Goal: Communication & Community: Share content

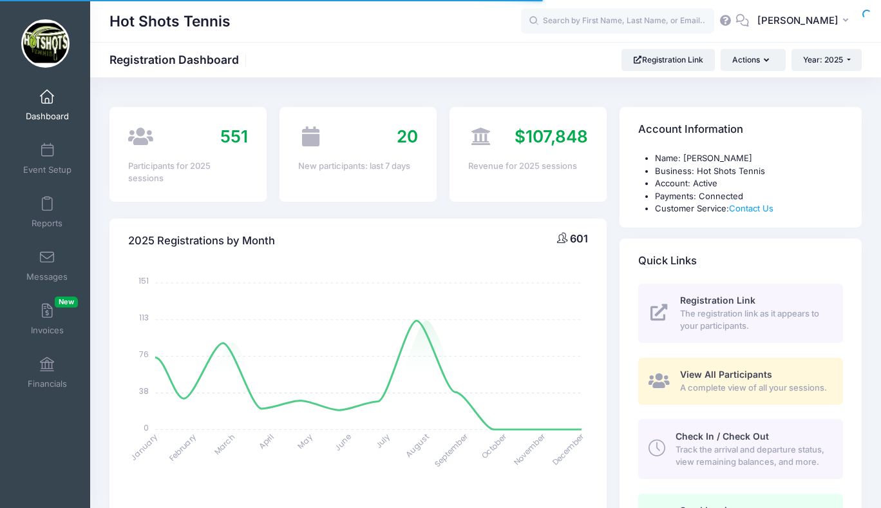
select select
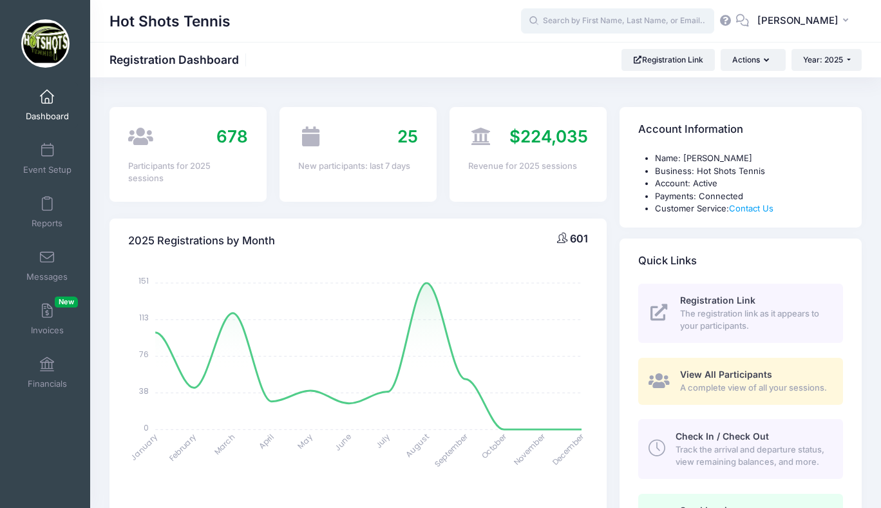
click at [625, 12] on input "text" at bounding box center [617, 21] width 193 height 26
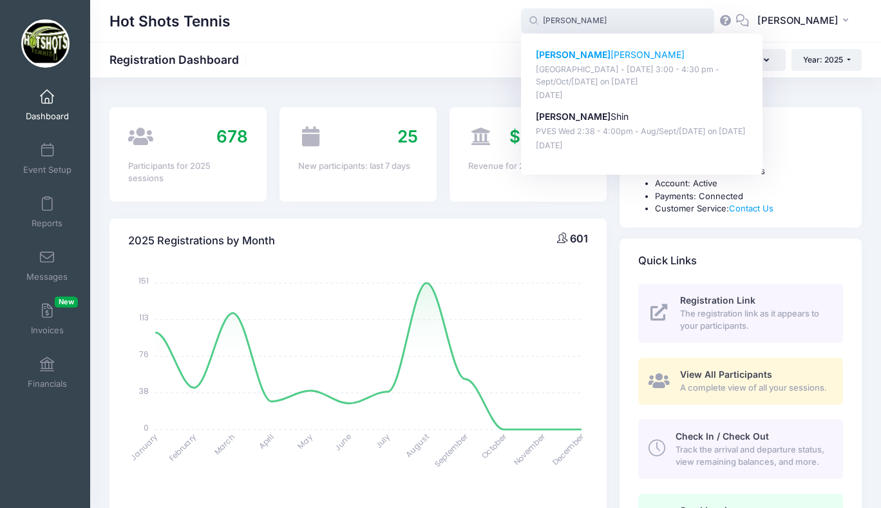
click at [598, 50] on p "[PERSON_NAME]" at bounding box center [642, 55] width 213 height 14
type input "Connor Jackson (St Anastasia Elementary - Monday 3:00 - 4:30 pm - Sept/Oct/Nov …"
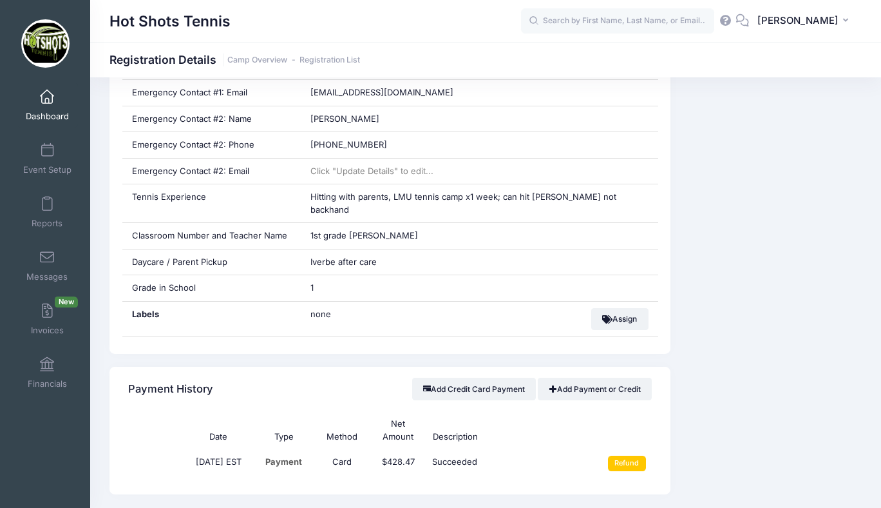
scroll to position [706, 0]
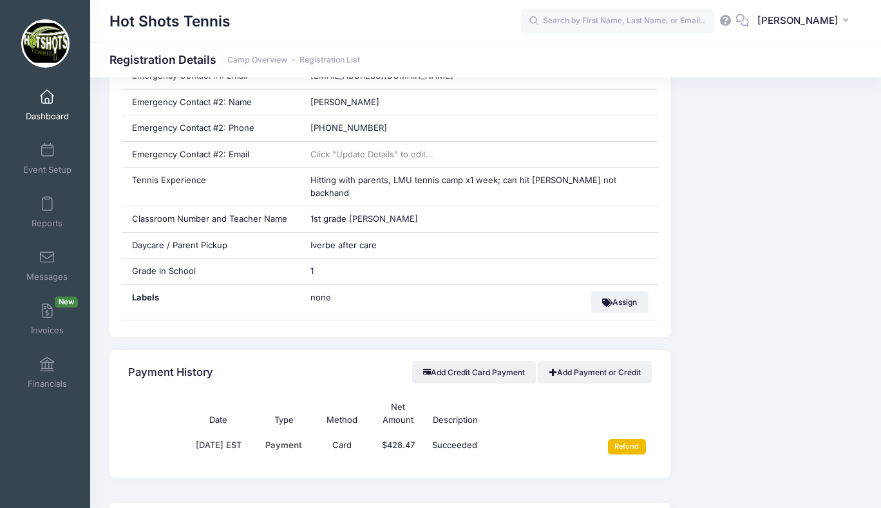
click at [627, 439] on input "Refund" at bounding box center [627, 446] width 38 height 15
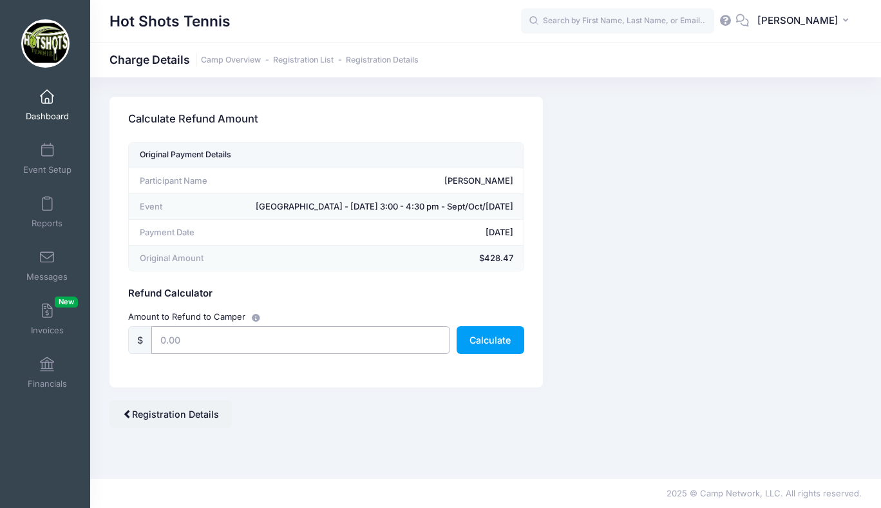
click at [295, 354] on input "text" at bounding box center [300, 340] width 299 height 28
type input "45.75"
click at [490, 354] on button "Calculate" at bounding box center [491, 340] width 68 height 28
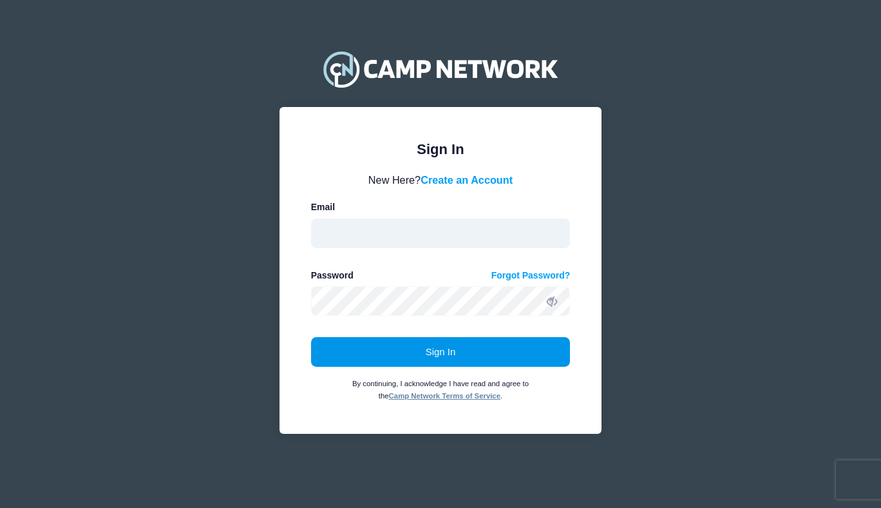
type input "[EMAIL_ADDRESS][DOMAIN_NAME]"
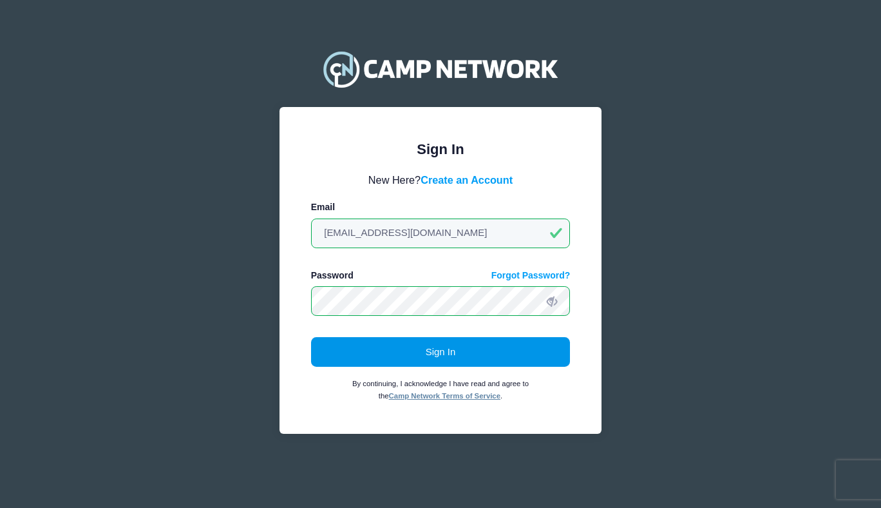
click at [439, 353] on button "Sign In" at bounding box center [441, 352] width 260 height 30
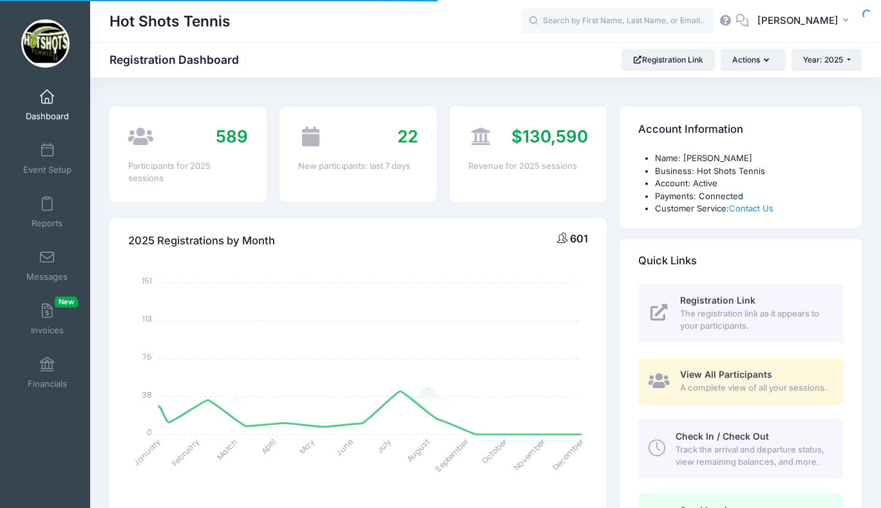
select select
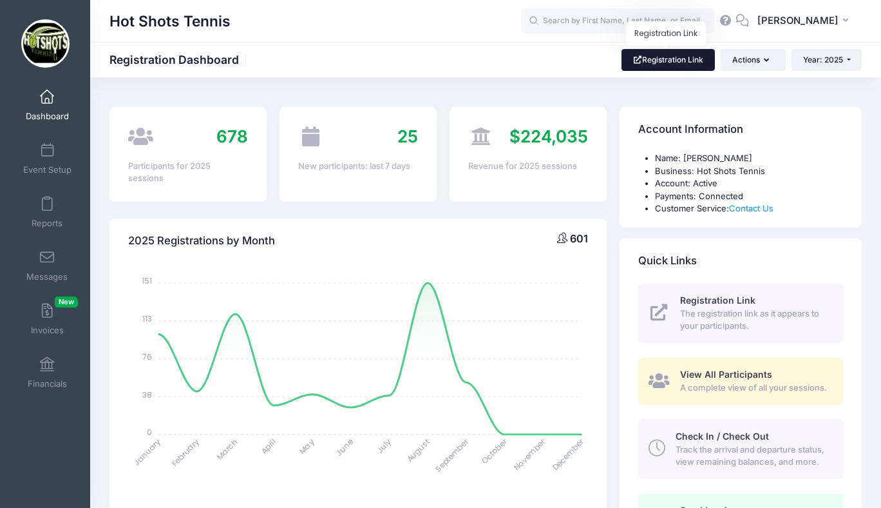
click at [670, 58] on link "Registration Link" at bounding box center [668, 60] width 93 height 22
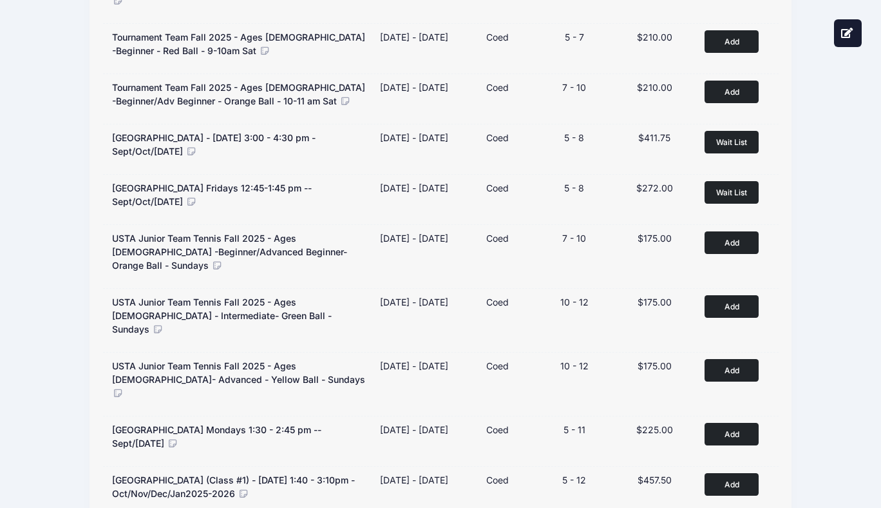
scroll to position [509, 0]
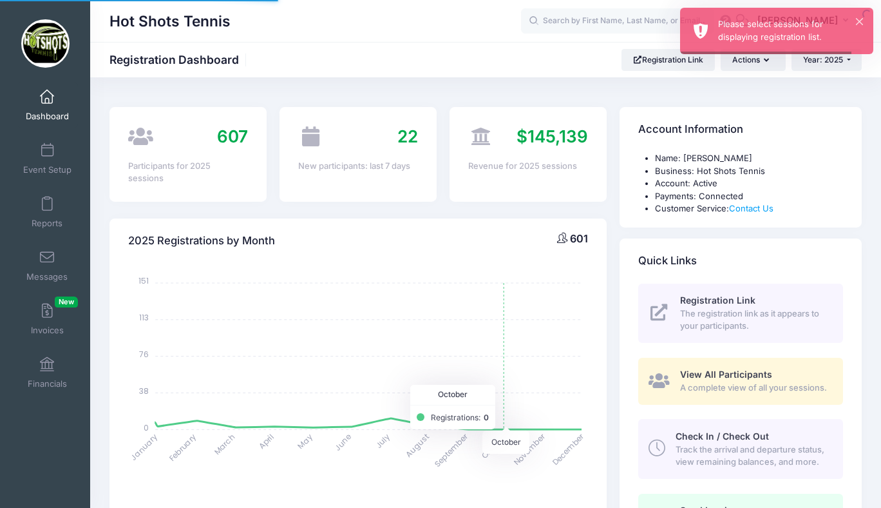
select select
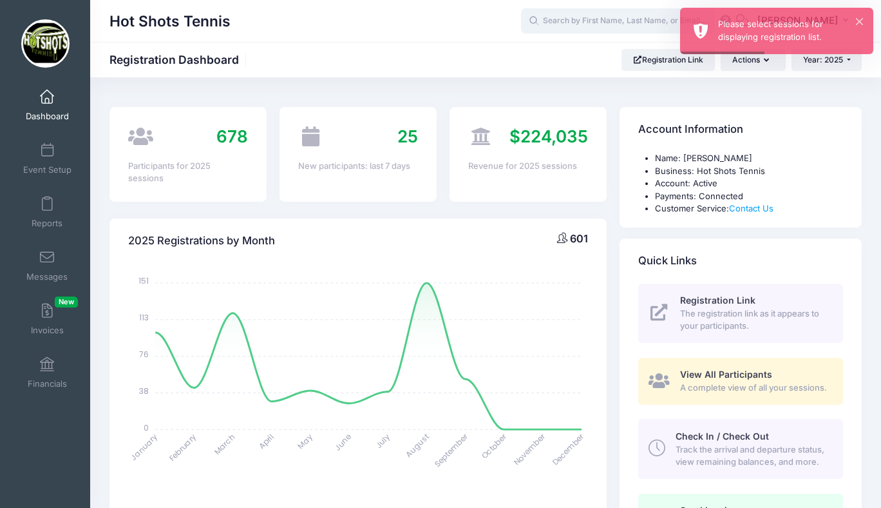
click at [588, 20] on input "text" at bounding box center [617, 21] width 193 height 26
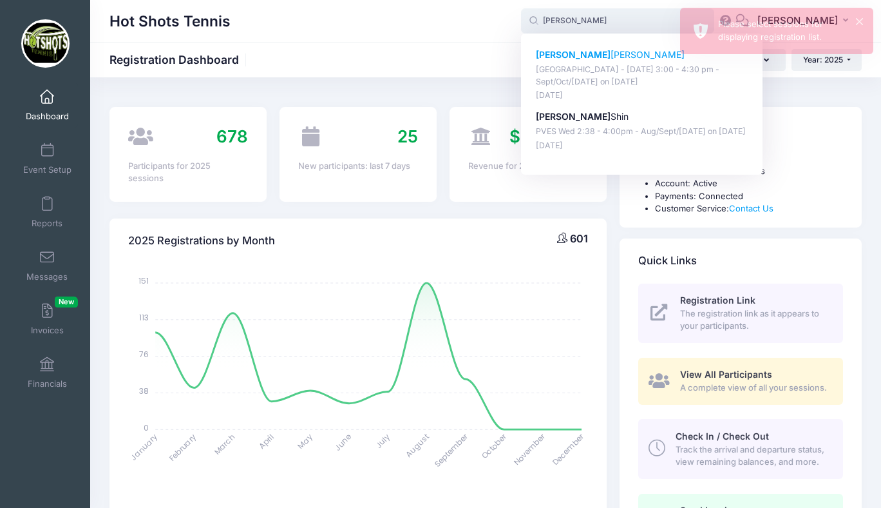
click at [588, 53] on strong "Connor" at bounding box center [573, 54] width 75 height 11
type input "Connor Jackson (St Anastasia Elementary - Monday 3:00 - 4:30 pm - Sept/Oct/Nov …"
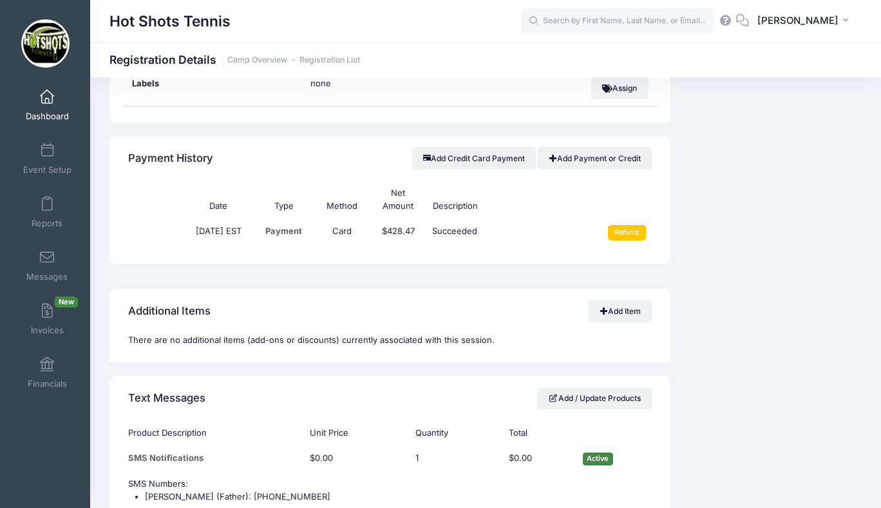
scroll to position [919, 0]
click at [624, 226] on input "Refund" at bounding box center [627, 233] width 38 height 15
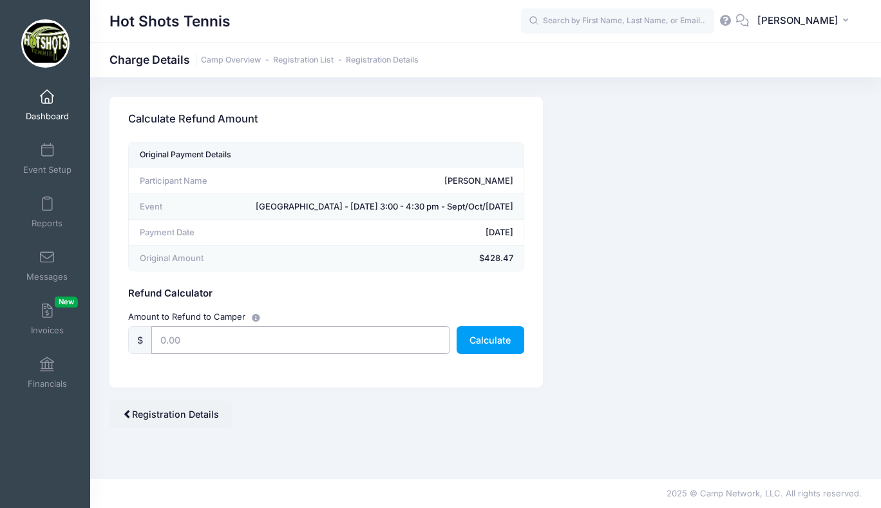
click at [270, 354] on input "text" at bounding box center [300, 340] width 299 height 28
type input "45.75"
click at [476, 354] on button "Calculate" at bounding box center [491, 340] width 68 height 28
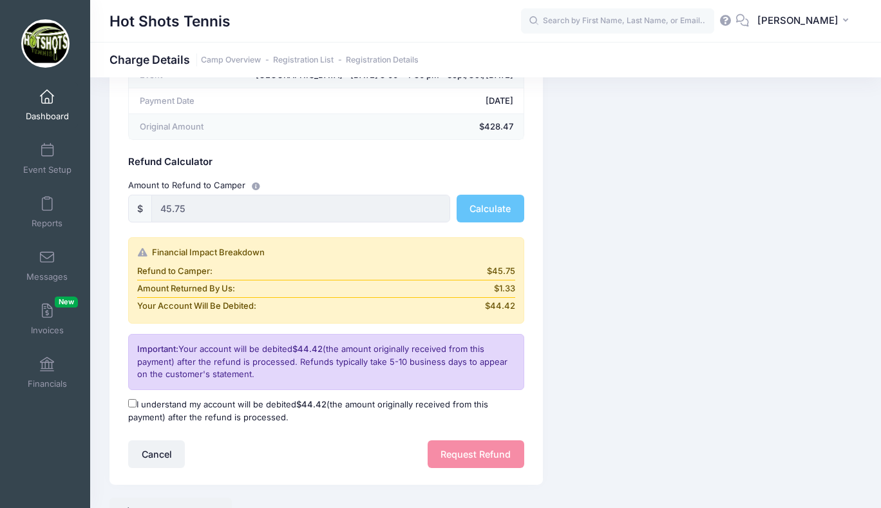
scroll to position [132, 0]
click at [133, 407] on input "I understand my account will be debited $44.42 (the amount originally received …" at bounding box center [132, 402] width 8 height 8
checkbox input "true"
click at [475, 467] on button "Request Refund" at bounding box center [476, 453] width 97 height 28
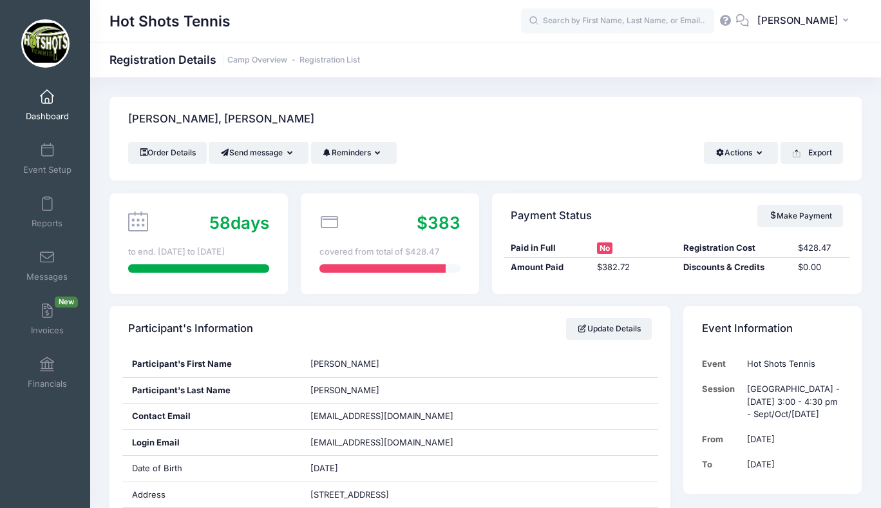
click at [47, 101] on span at bounding box center [47, 97] width 0 height 14
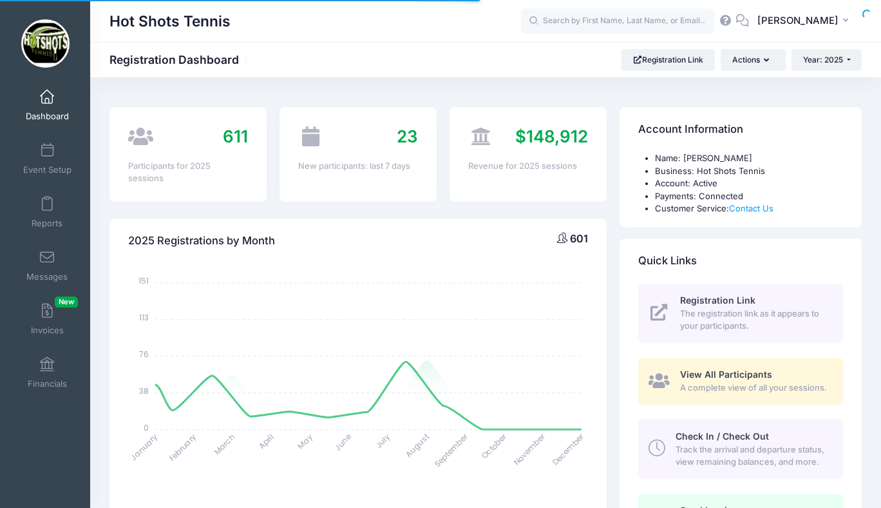
select select
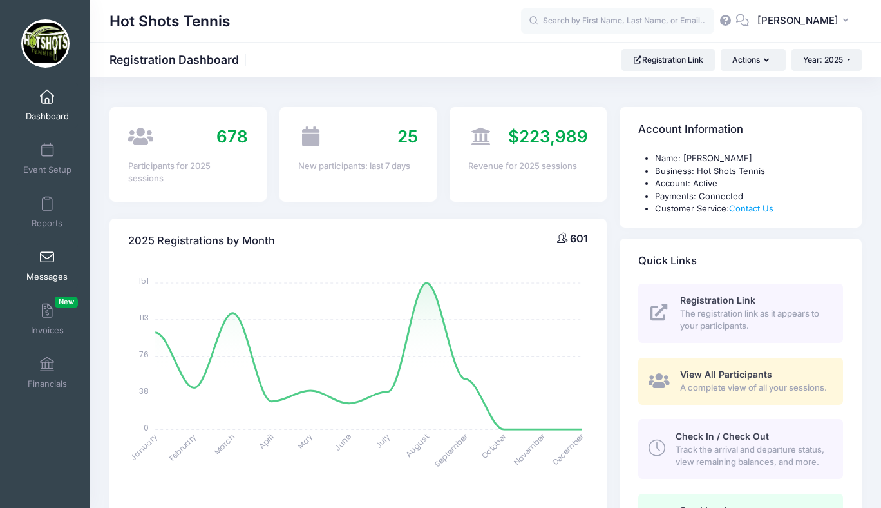
click at [47, 262] on span at bounding box center [47, 258] width 0 height 14
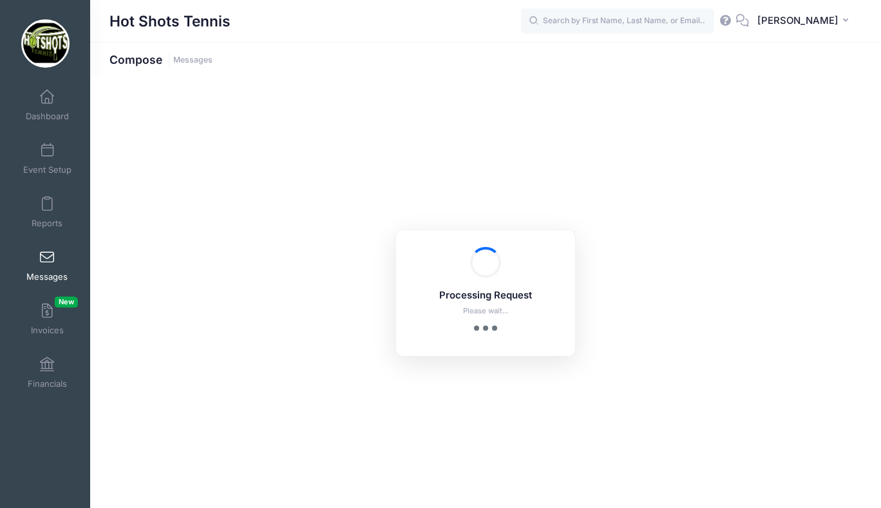
select select "2025"
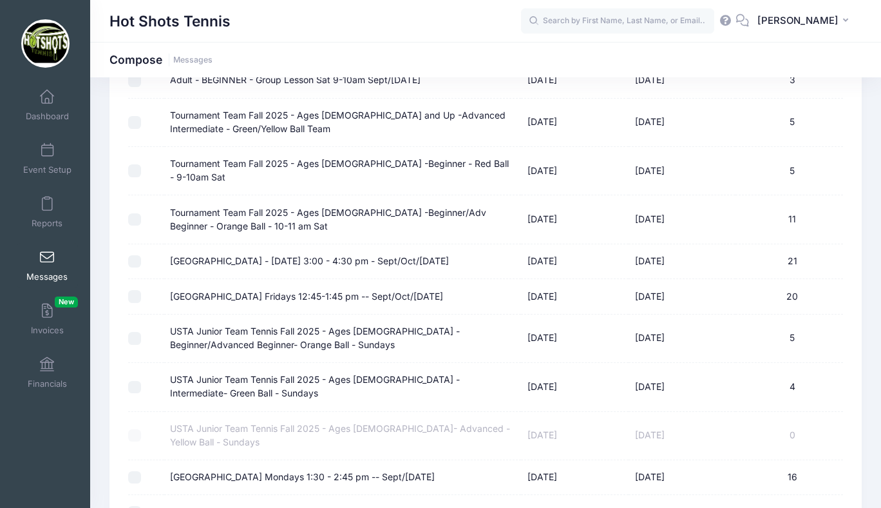
scroll to position [1829, 0]
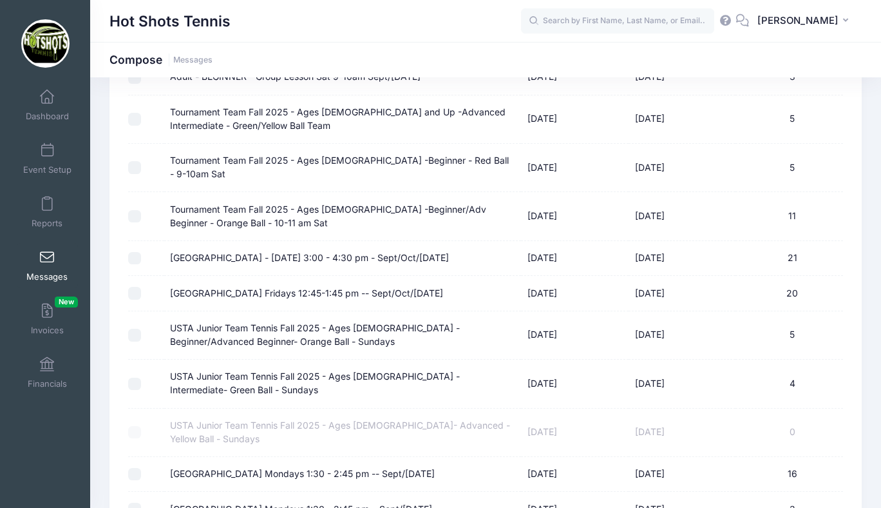
click at [137, 287] on input "[GEOGRAPHIC_DATA] Fridays 12:45-1:45 pm -- Sept/Oct/[DATE]" at bounding box center [134, 293] width 13 height 13
checkbox input "true"
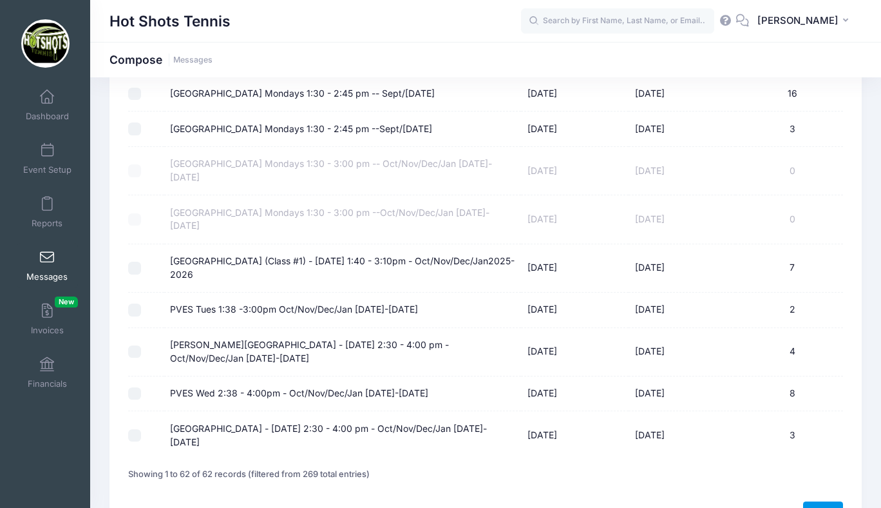
click at [818, 501] on link "Next" at bounding box center [823, 512] width 40 height 22
select select "50"
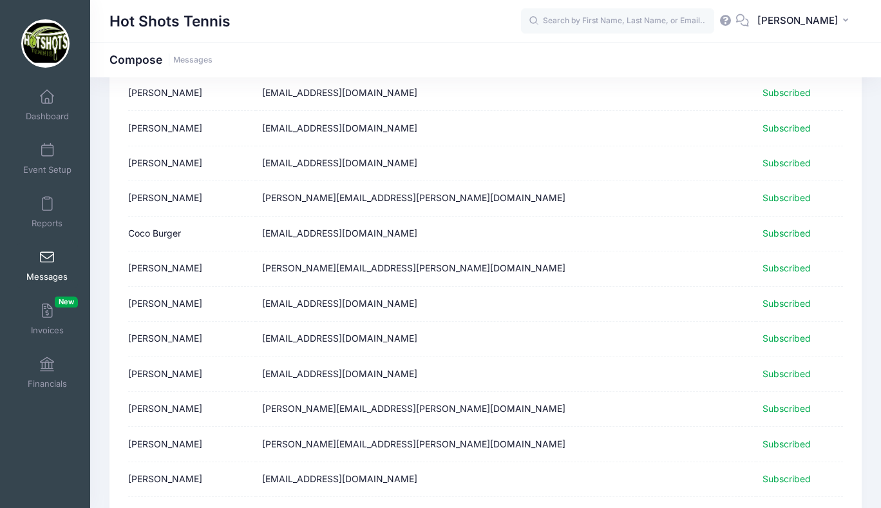
scroll to position [596, 0]
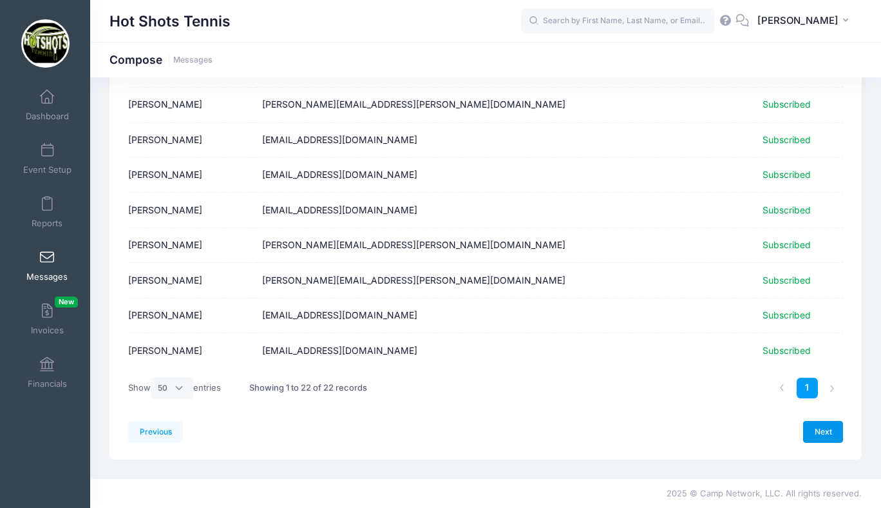
click at [823, 427] on link "Next" at bounding box center [823, 432] width 40 height 22
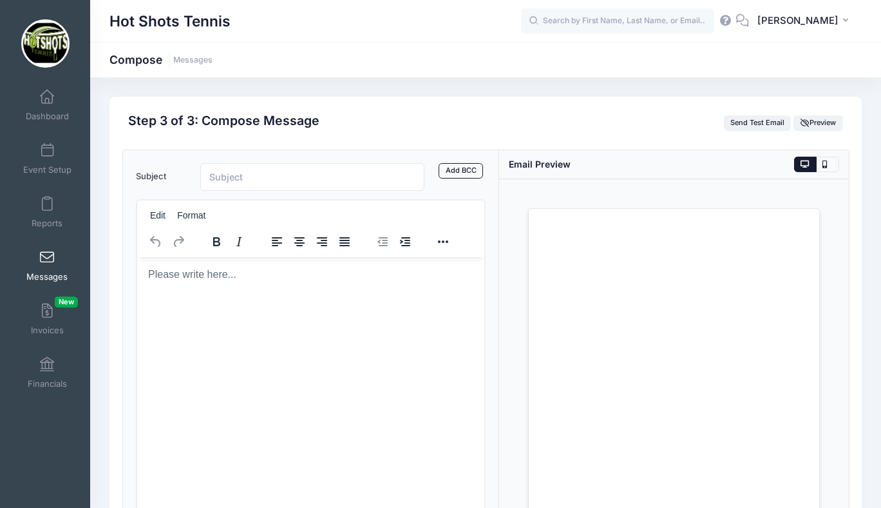
scroll to position [0, 0]
click at [244, 291] on html at bounding box center [310, 273] width 347 height 35
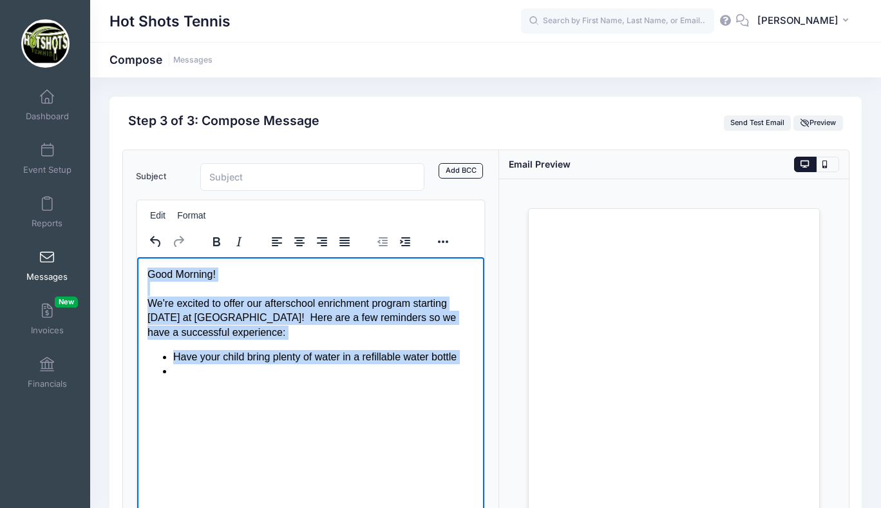
drag, startPoint x: 148, startPoint y: 274, endPoint x: 267, endPoint y: 423, distance: 190.8
click at [267, 389] on html "Good Morning! We're excited to offer our afterschool enrichment program startin…" at bounding box center [310, 322] width 347 height 132
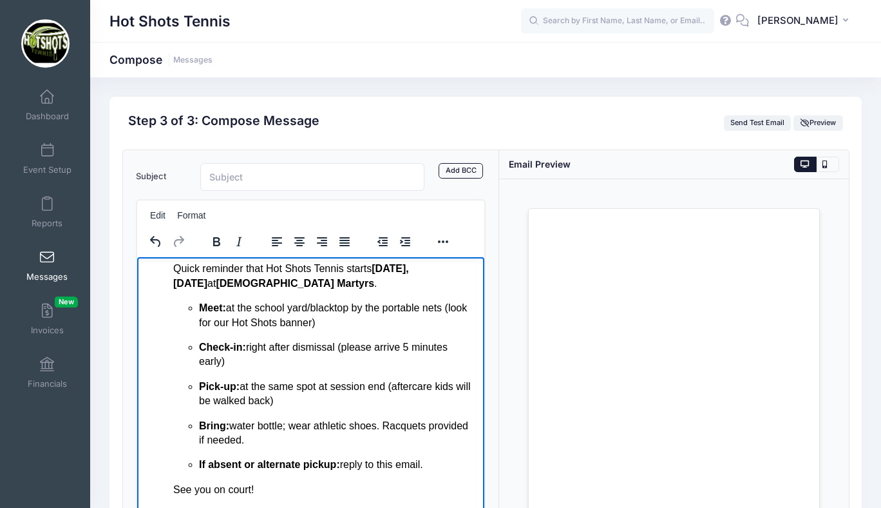
scroll to position [14, 0]
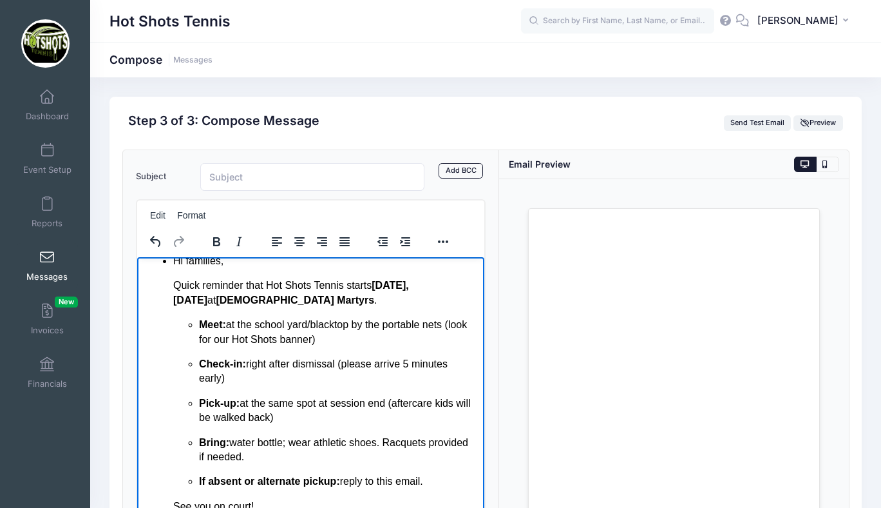
drag, startPoint x: 293, startPoint y: 380, endPoint x: 344, endPoint y: 363, distance: 54.0
click at [344, 363] on p "Check-in: right after dismissal (please arrive 5 minutes early)" at bounding box center [335, 370] width 275 height 29
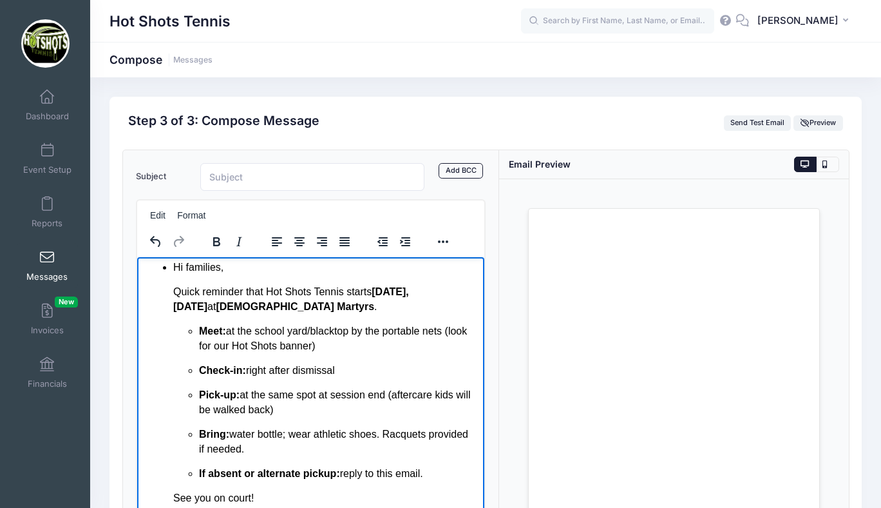
scroll to position [0, 0]
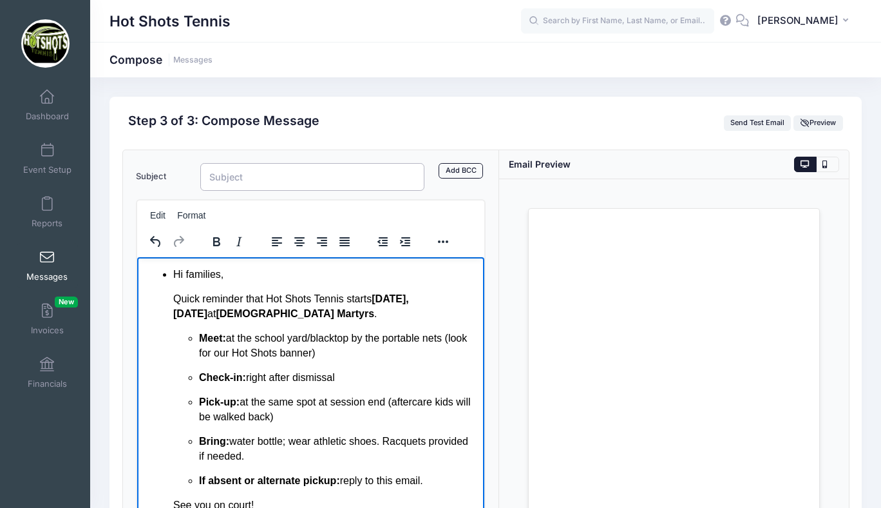
click at [248, 173] on input "Subject" at bounding box center [312, 177] width 224 height 28
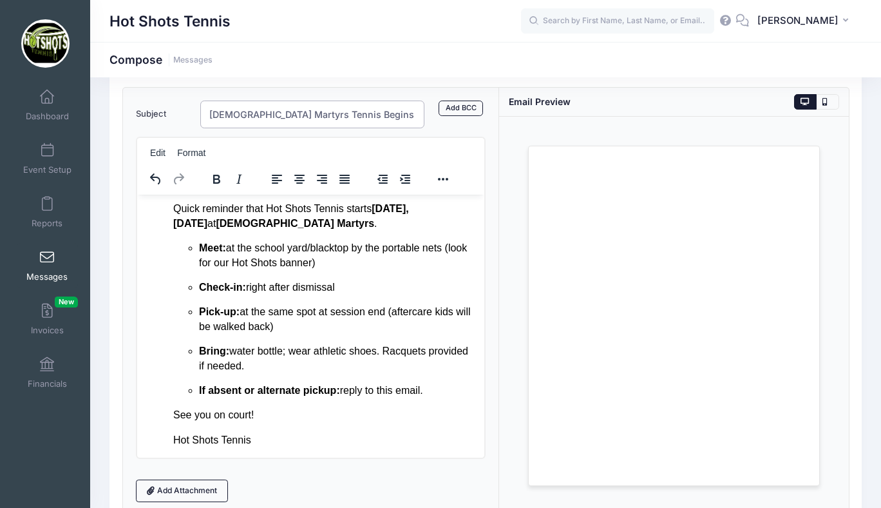
scroll to position [64, 0]
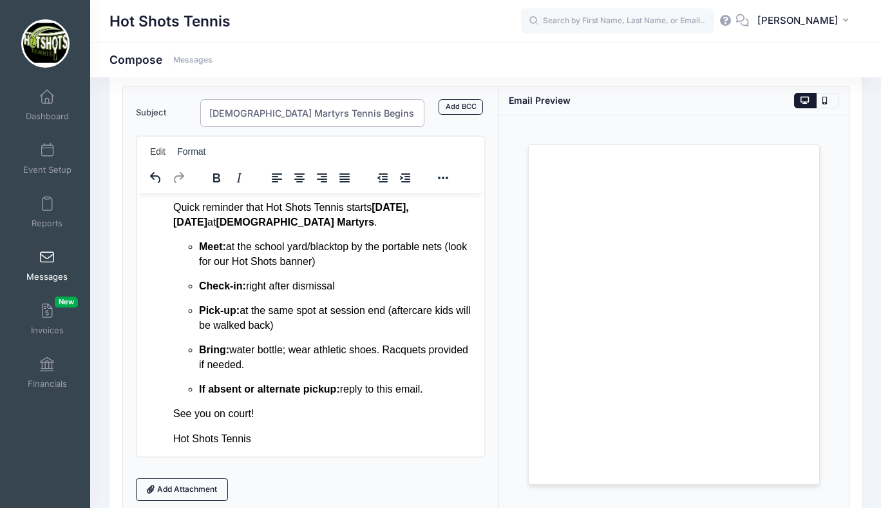
type input "American Martyrs Tennis Begins Today!"
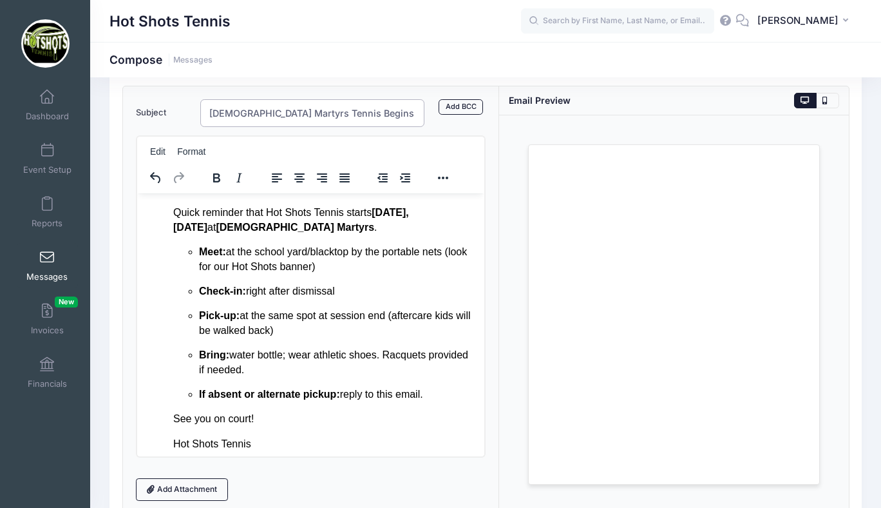
scroll to position [28, 0]
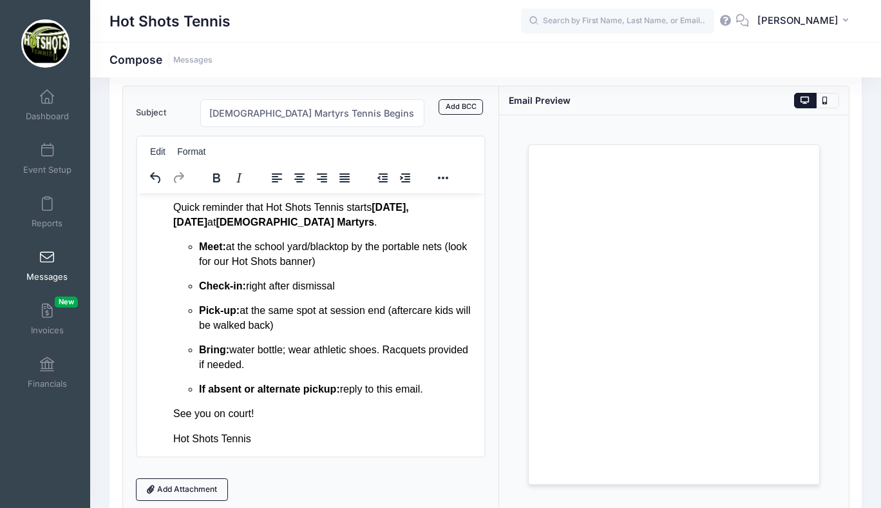
click at [303, 221] on p "Quick reminder that Hot Shots Tennis starts today, Friday, Sept 12 at American …" at bounding box center [323, 214] width 301 height 29
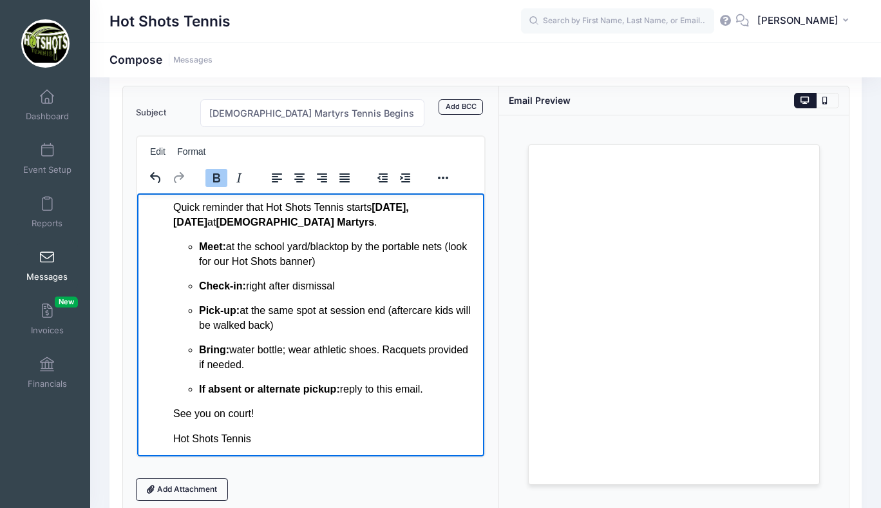
click at [201, 245] on strong "Meet:" at bounding box center [211, 245] width 27 height 11
click at [213, 174] on icon "Bold" at bounding box center [216, 177] width 7 height 9
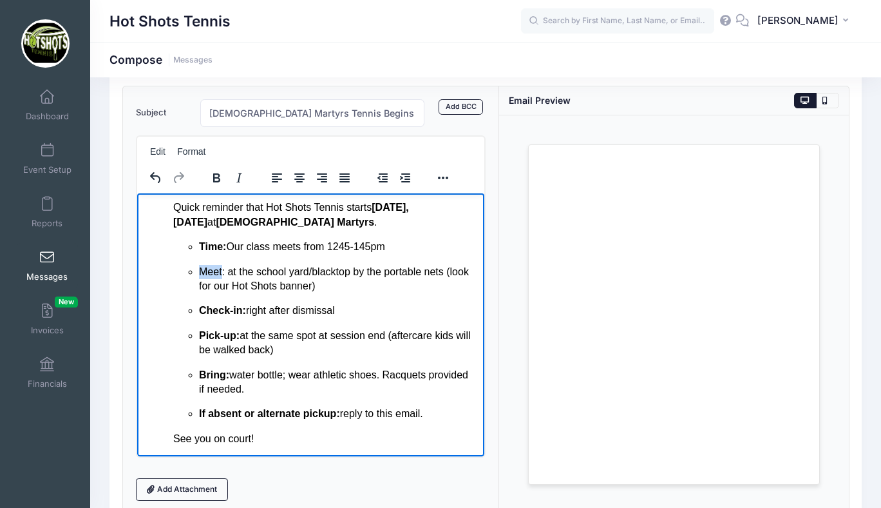
drag, startPoint x: 198, startPoint y: 269, endPoint x: 222, endPoint y: 269, distance: 23.8
click at [222, 269] on p "Meet: at the school yard/blacktop by the portable nets (look for our Hot Shots …" at bounding box center [335, 278] width 275 height 29
click at [219, 175] on icon "Bold" at bounding box center [216, 177] width 7 height 9
click at [318, 307] on p "Check-in: right after dismissal" at bounding box center [335, 310] width 275 height 14
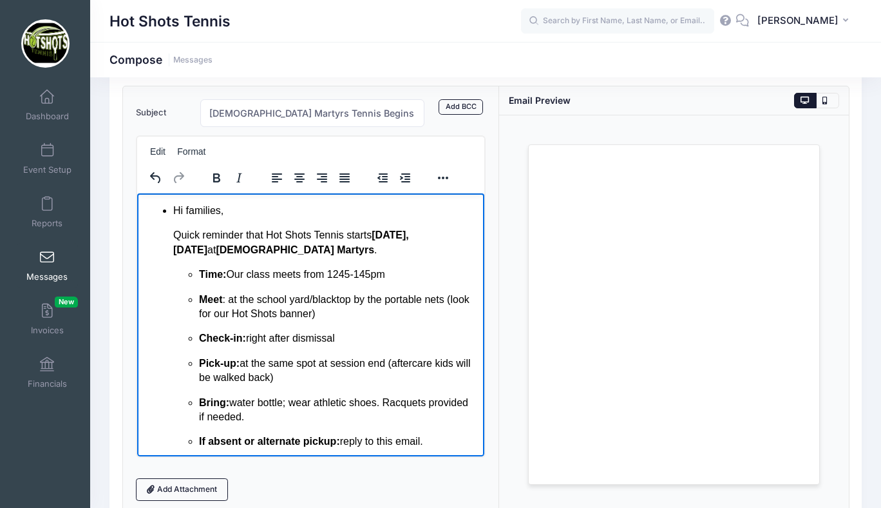
scroll to position [52, 0]
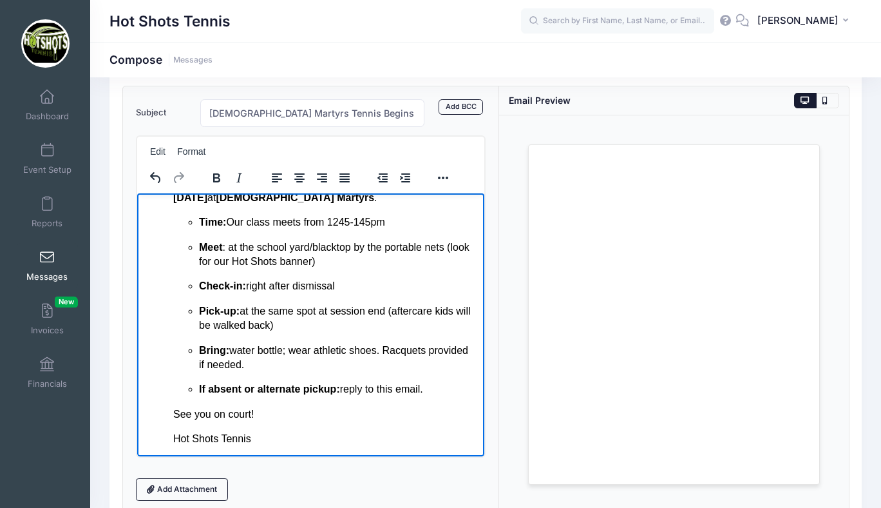
click at [382, 351] on p "Bring: water bottle; wear athletic shoes. Racquets provided if needed." at bounding box center [335, 357] width 275 height 29
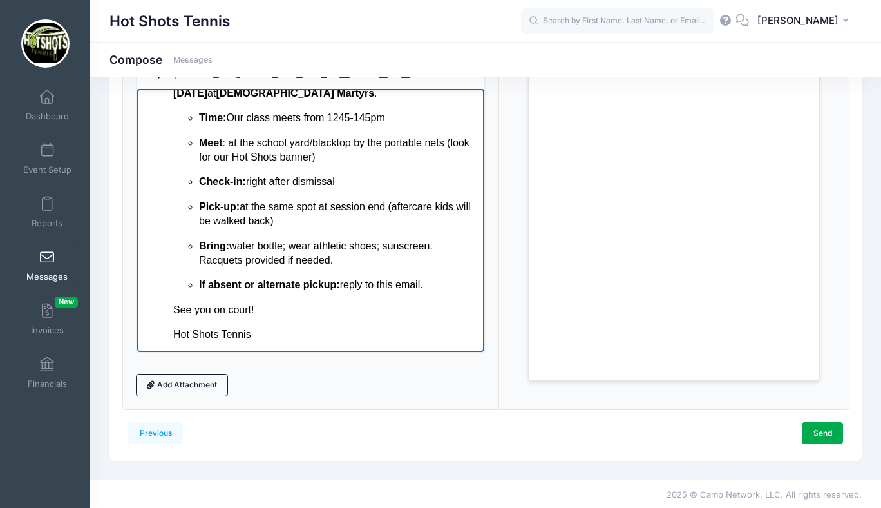
scroll to position [170, 0]
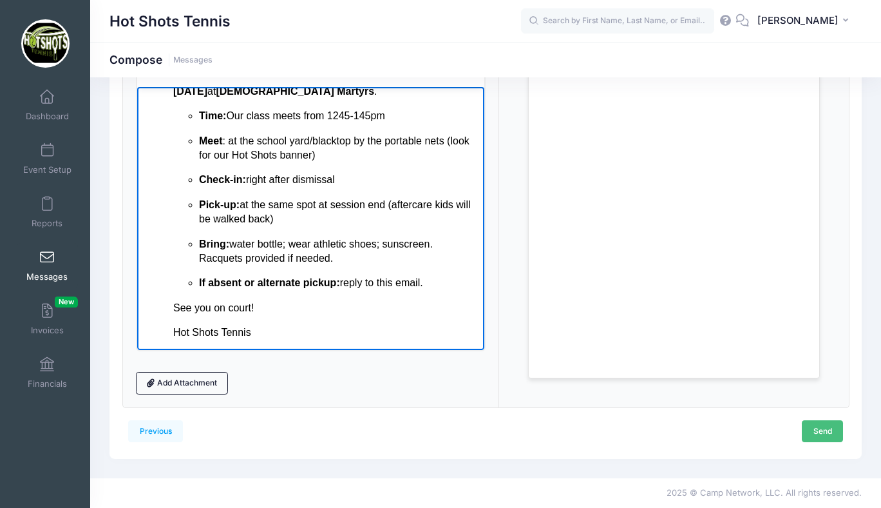
click at [822, 432] on link "Send" at bounding box center [822, 431] width 41 height 22
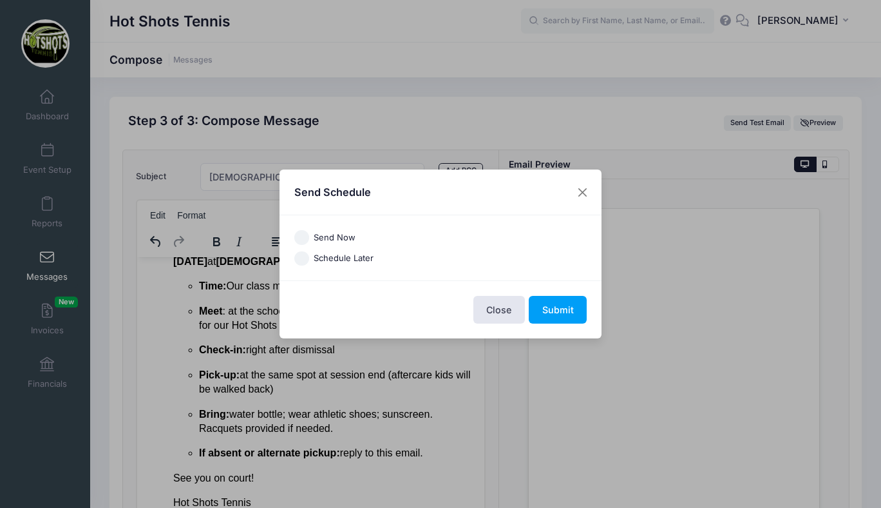
click at [302, 236] on input "Send Now" at bounding box center [301, 237] width 15 height 15
radio input "true"
click at [556, 305] on button "Submit" at bounding box center [558, 310] width 58 height 28
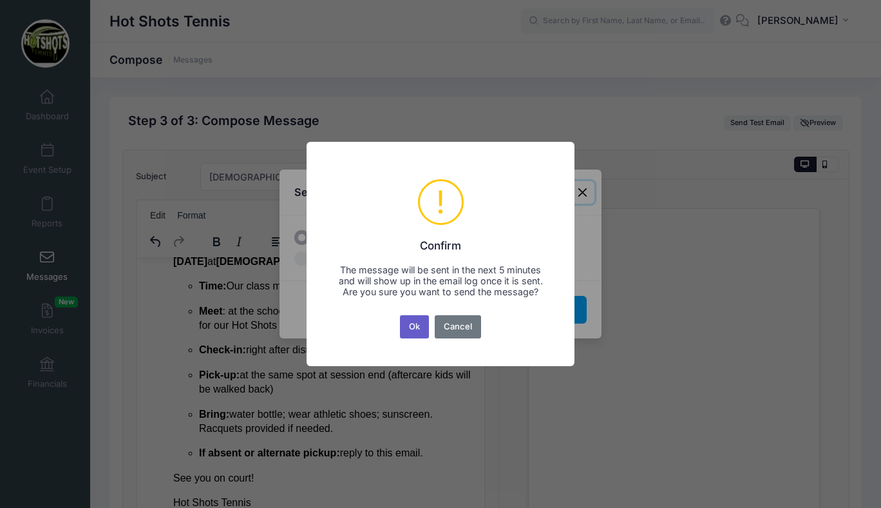
click at [410, 329] on button "Ok" at bounding box center [415, 326] width 30 height 23
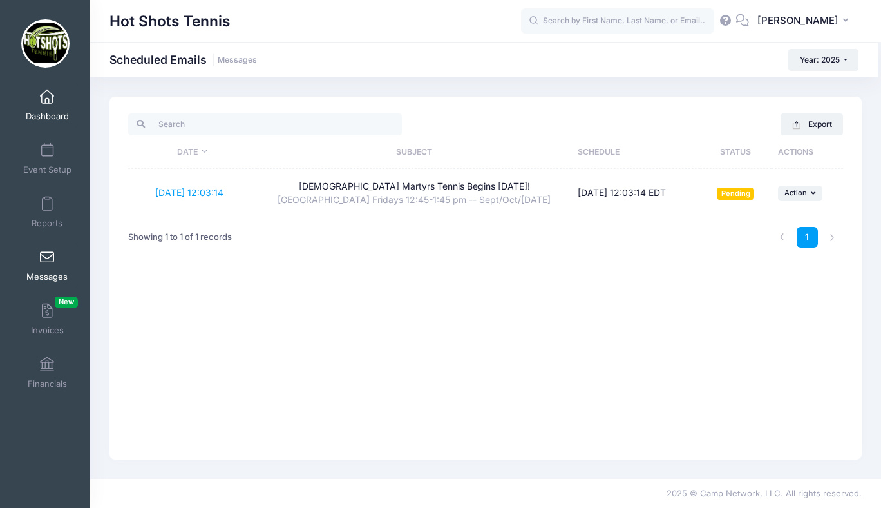
click at [47, 97] on span at bounding box center [47, 97] width 0 height 14
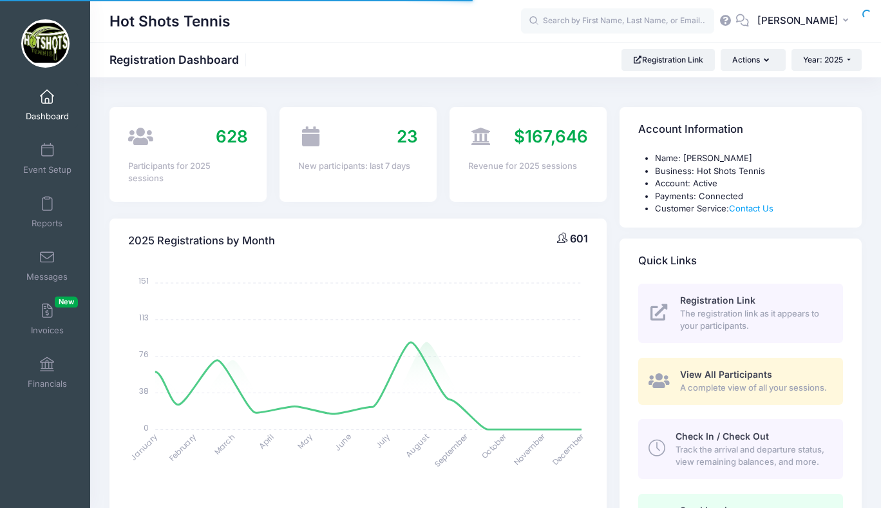
select select
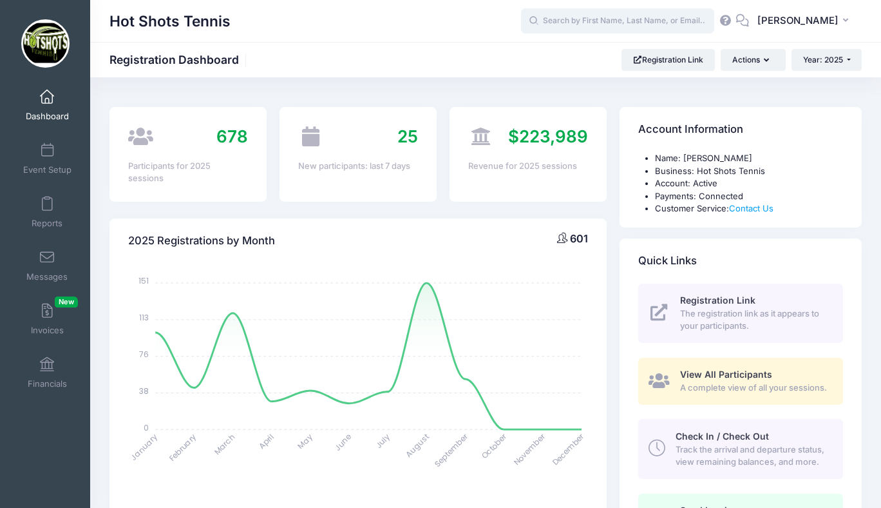
click at [597, 23] on input "text" at bounding box center [617, 21] width 193 height 26
click at [825, 59] on span "Year: 2025" at bounding box center [823, 60] width 40 height 10
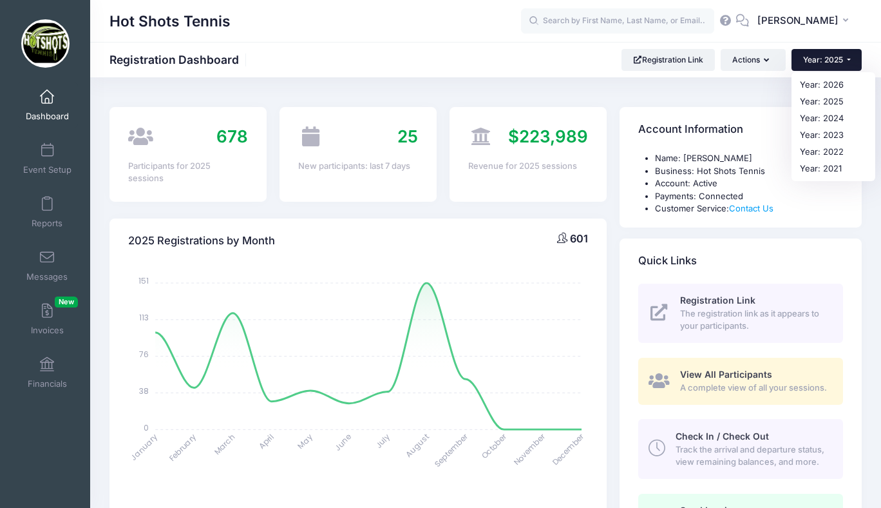
click at [358, 32] on div "Hot Shots Tennis" at bounding box center [316, 21] width 412 height 30
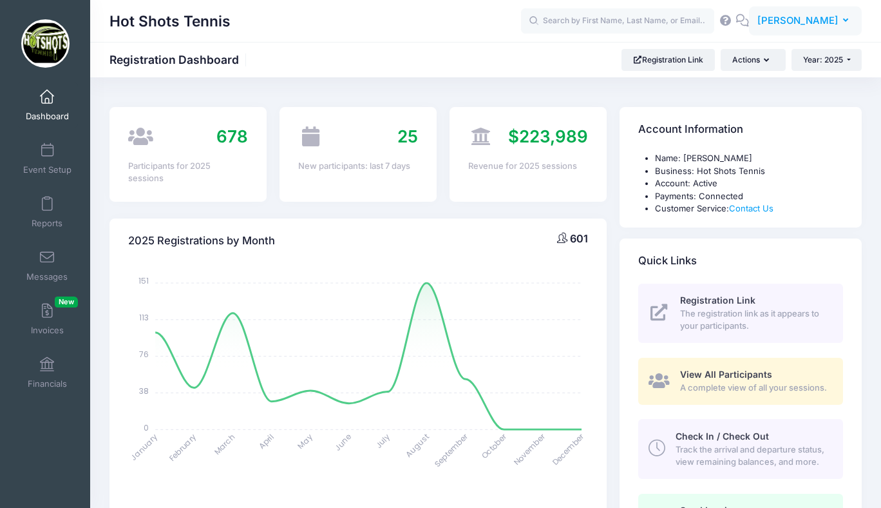
click at [807, 21] on span "[PERSON_NAME]" at bounding box center [798, 21] width 81 height 14
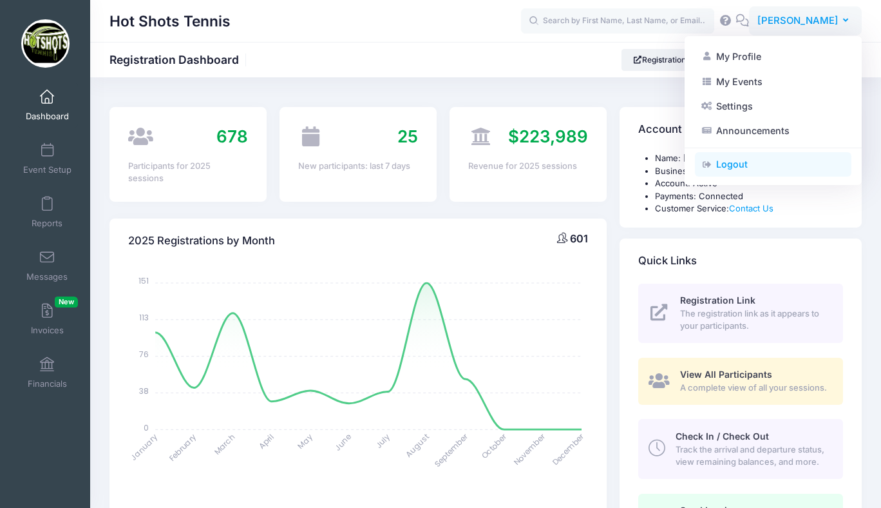
click at [733, 159] on link "Logout" at bounding box center [773, 164] width 157 height 24
